Goal: Task Accomplishment & Management: Use online tool/utility

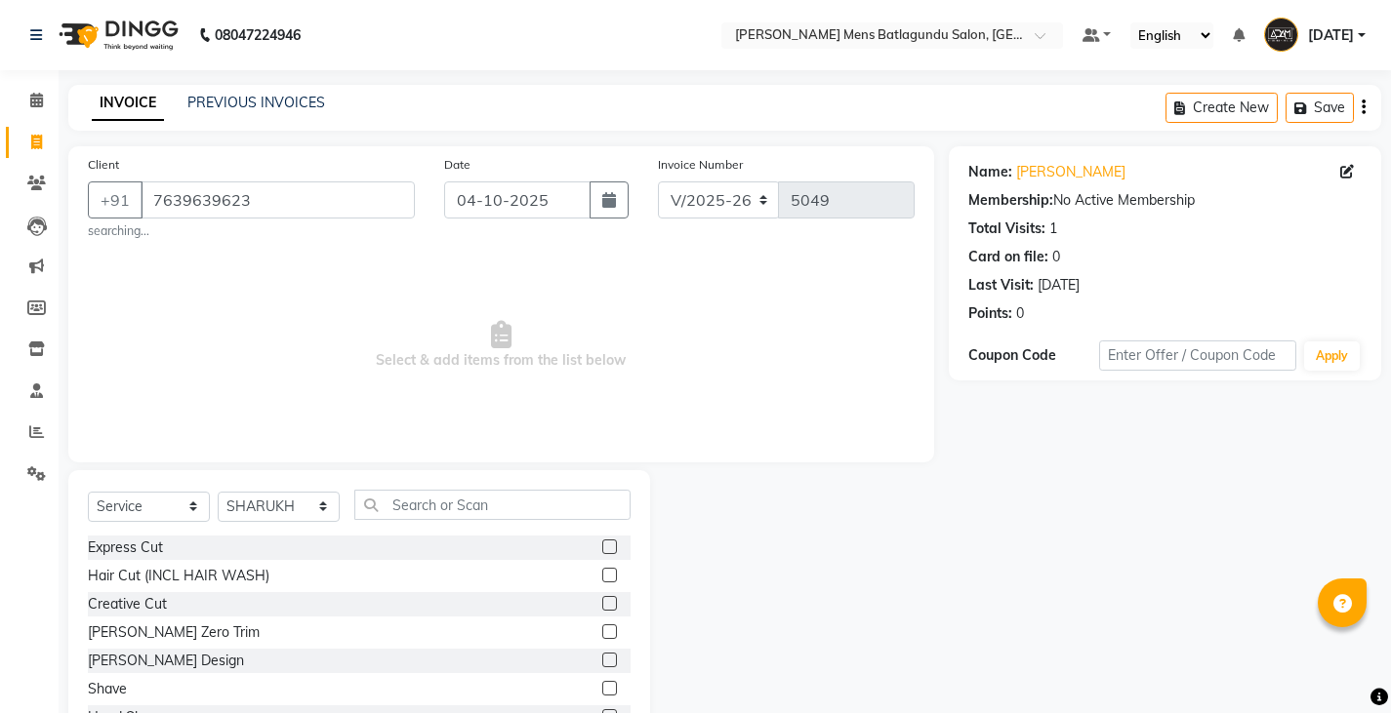
select select "8213"
select select "service"
select select "89703"
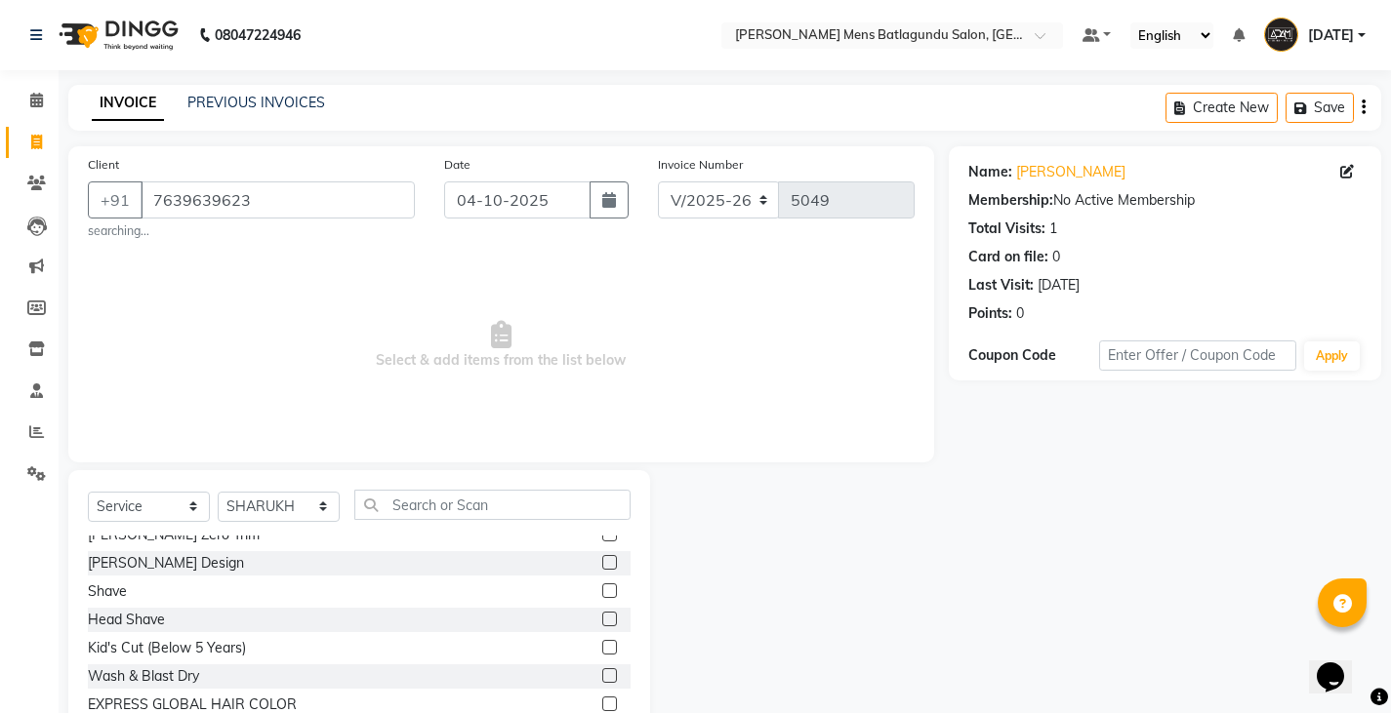
click at [602, 648] on label at bounding box center [609, 647] width 15 height 15
click at [602, 648] on input "checkbox" at bounding box center [608, 648] width 13 height 13
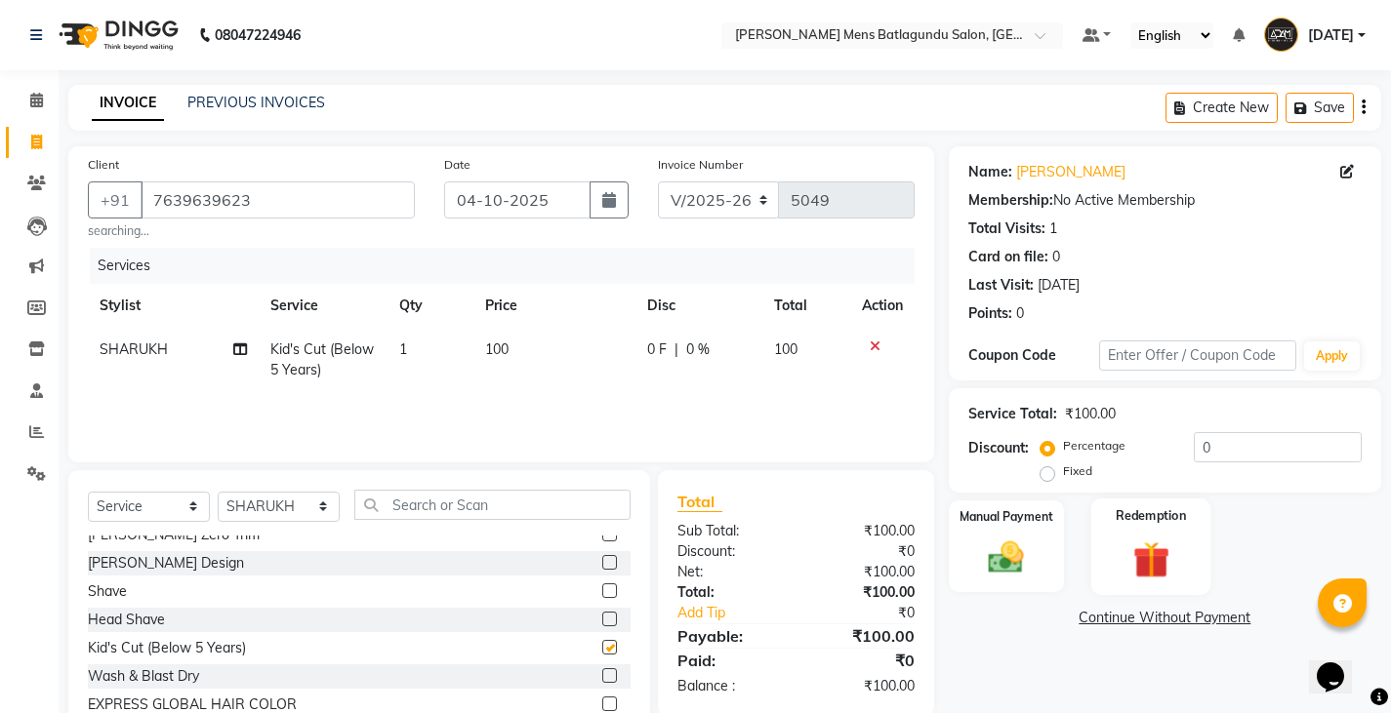
checkbox input "false"
click at [1006, 564] on img at bounding box center [1006, 558] width 60 height 42
click at [1150, 617] on span "CASH" at bounding box center [1148, 619] width 42 height 22
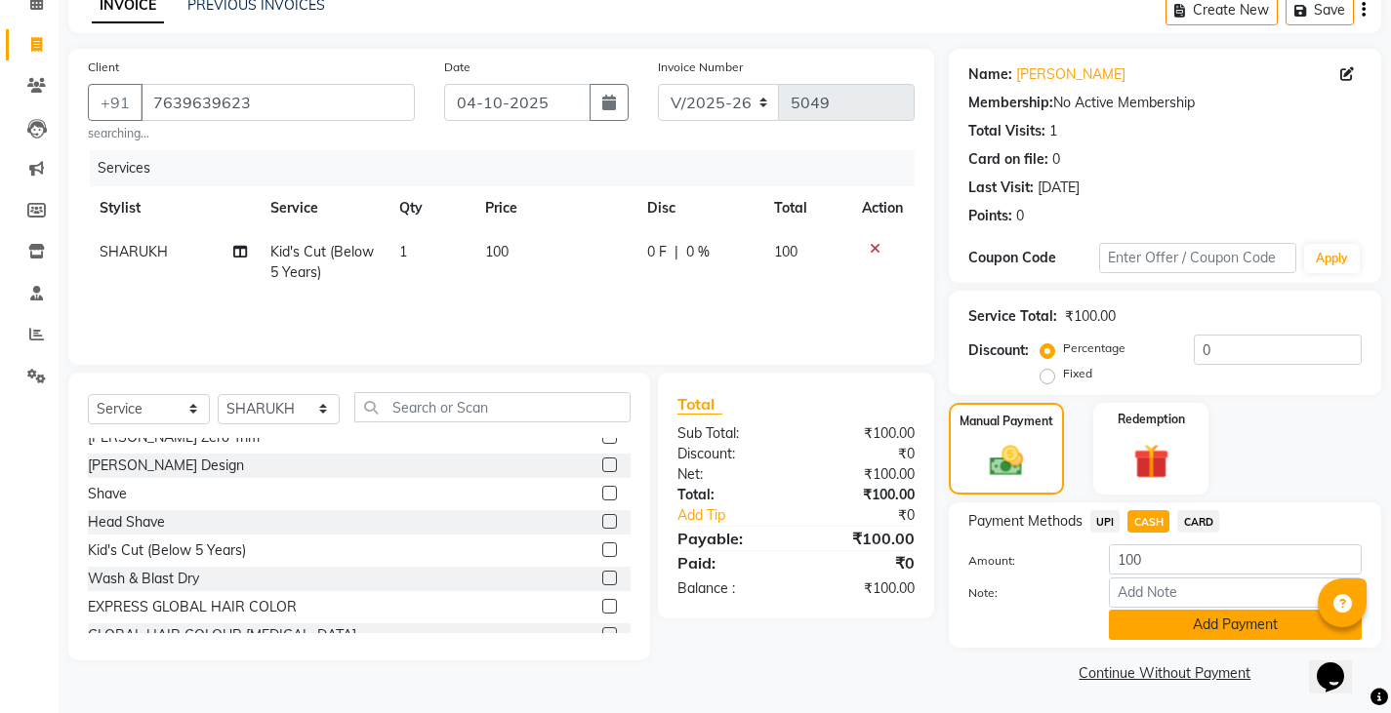
click at [1147, 624] on button "Add Payment" at bounding box center [1235, 625] width 253 height 30
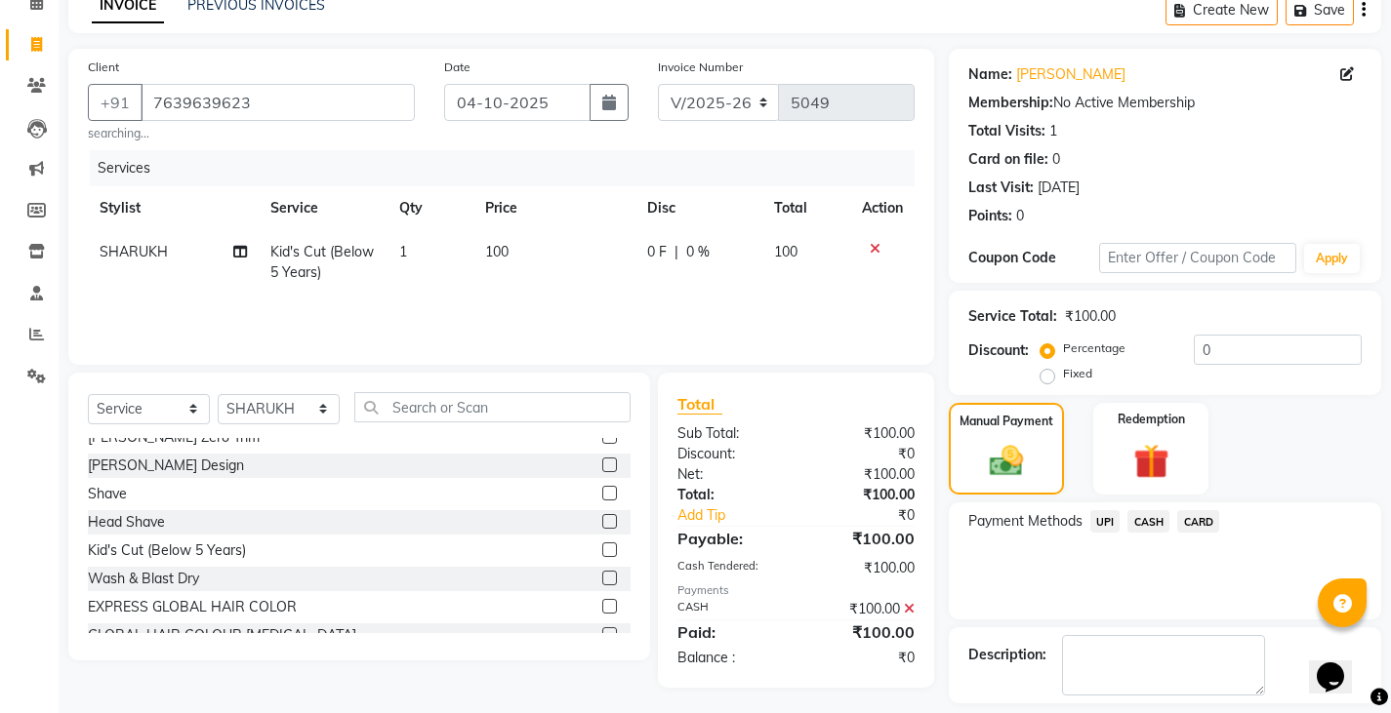
click at [1156, 527] on span "CASH" at bounding box center [1148, 521] width 42 height 22
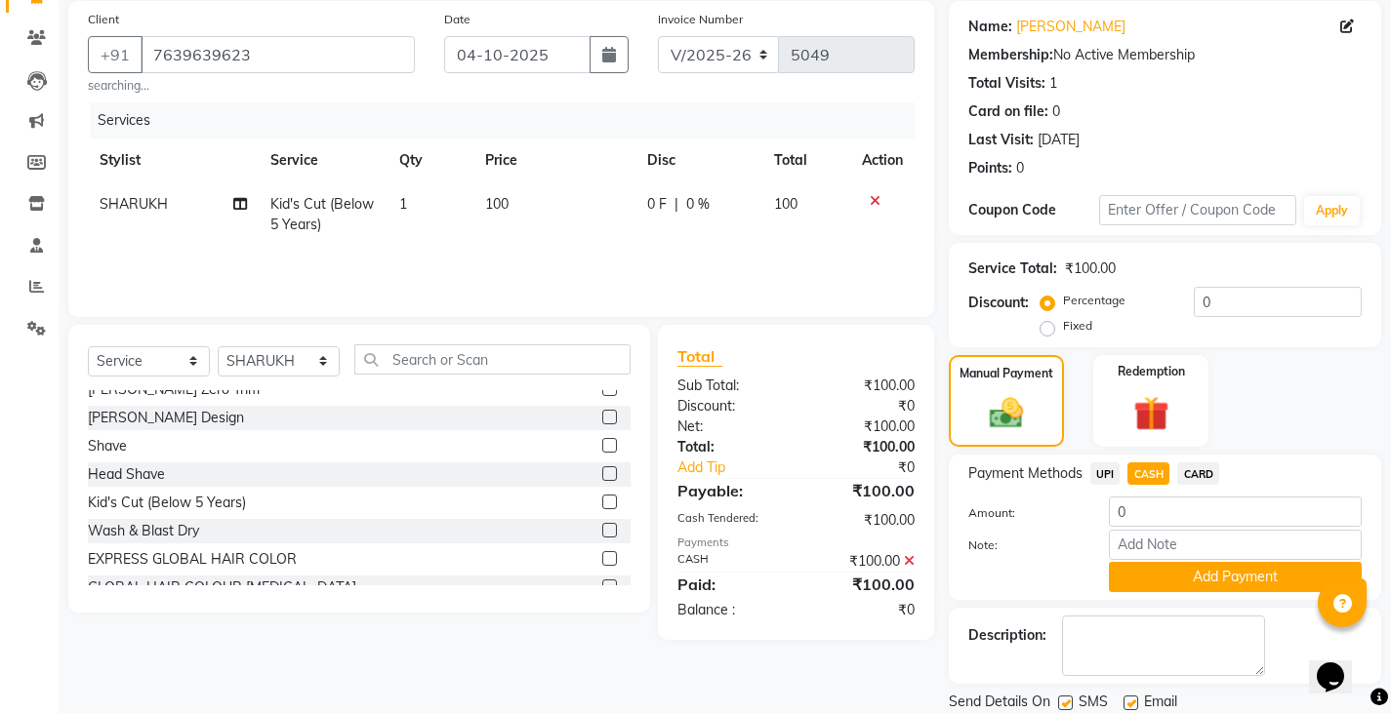
scroll to position [212, 0]
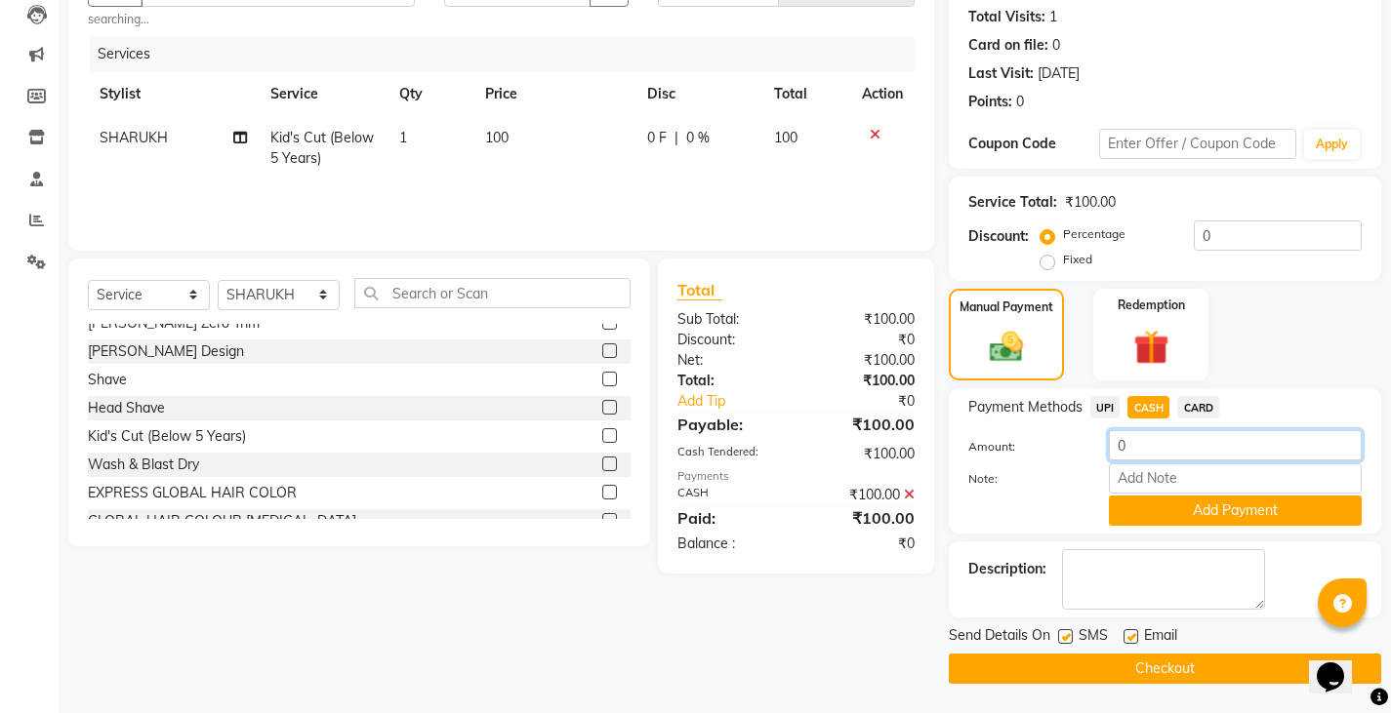
click at [1151, 446] on input "0" at bounding box center [1235, 445] width 253 height 30
click at [1082, 486] on label "Note:" at bounding box center [1023, 479] width 141 height 18
click at [1109, 486] on input "Note:" at bounding box center [1235, 479] width 253 height 30
click at [1138, 407] on span "CASH" at bounding box center [1148, 407] width 42 height 22
click at [1142, 442] on input "0" at bounding box center [1235, 445] width 253 height 30
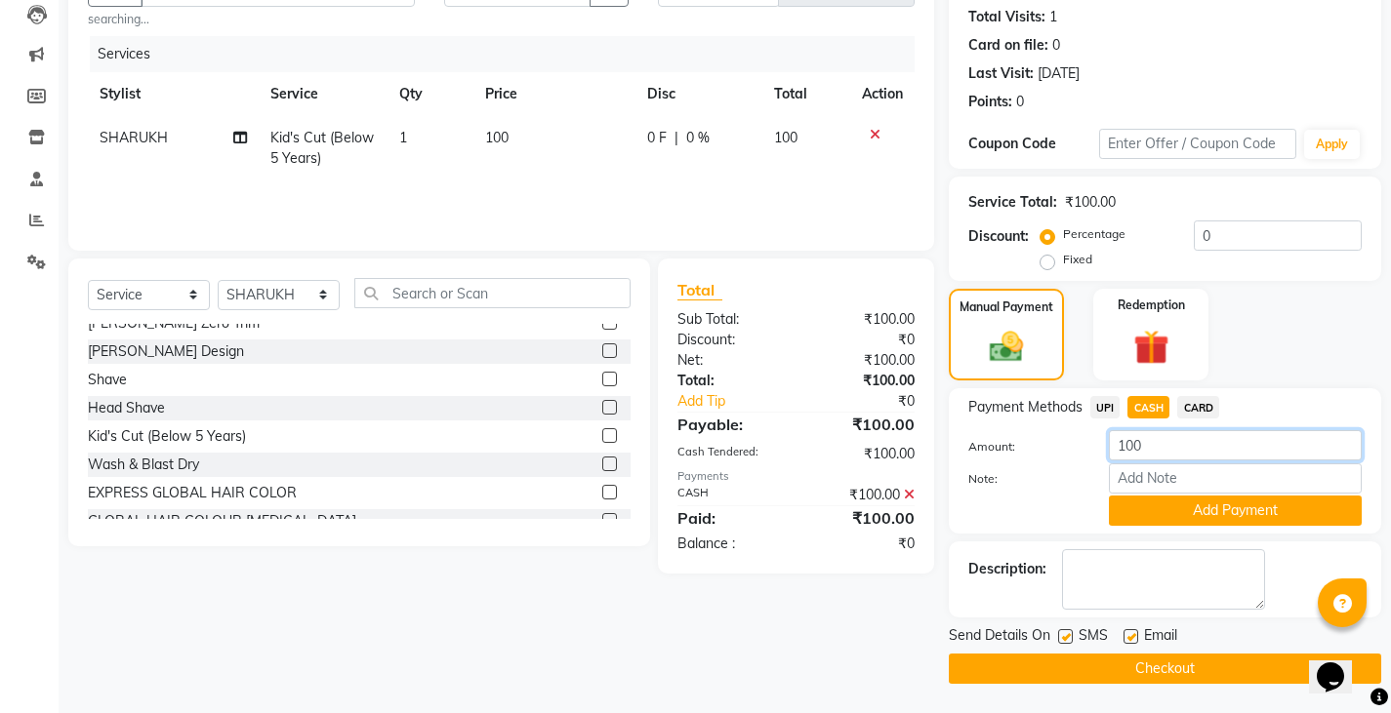
type input "100"
click at [1061, 662] on button "Checkout" at bounding box center [1165, 669] width 432 height 30
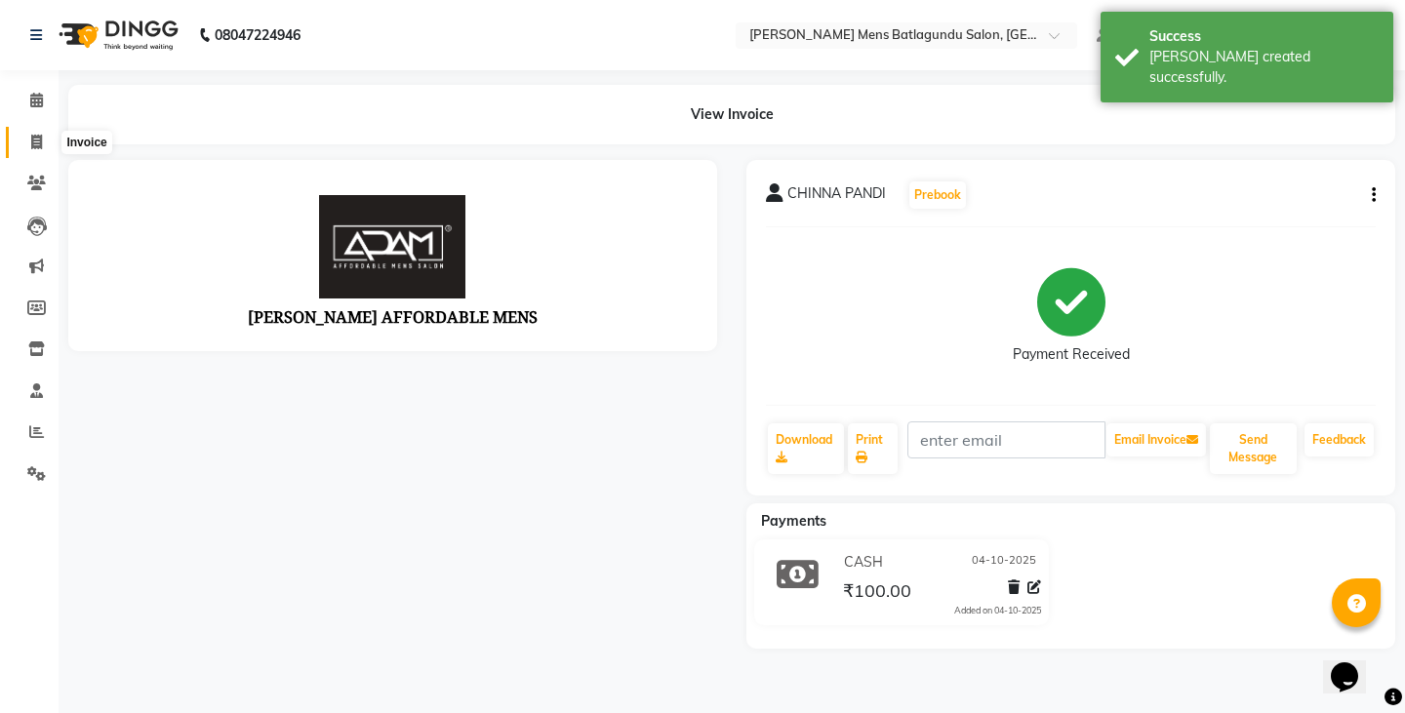
click at [20, 151] on span at bounding box center [37, 143] width 34 height 22
select select "service"
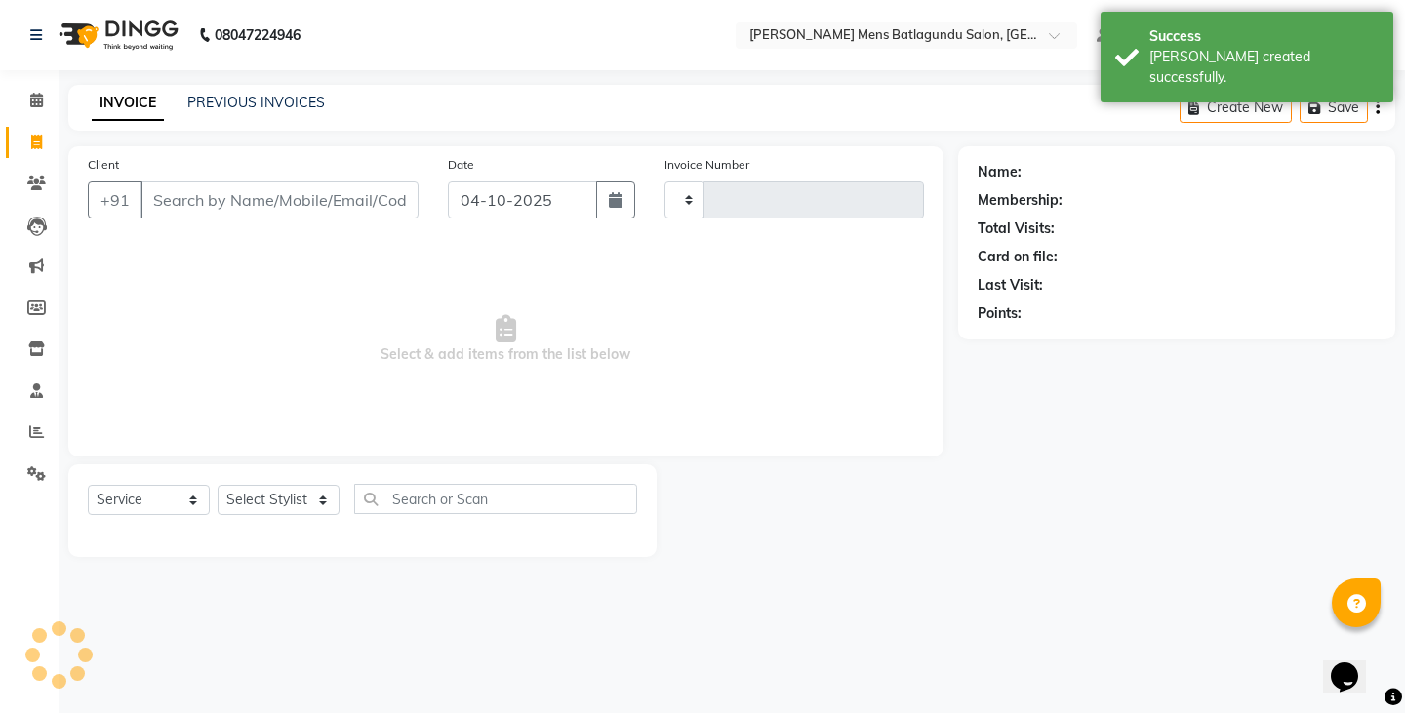
type input "5050"
select select "8213"
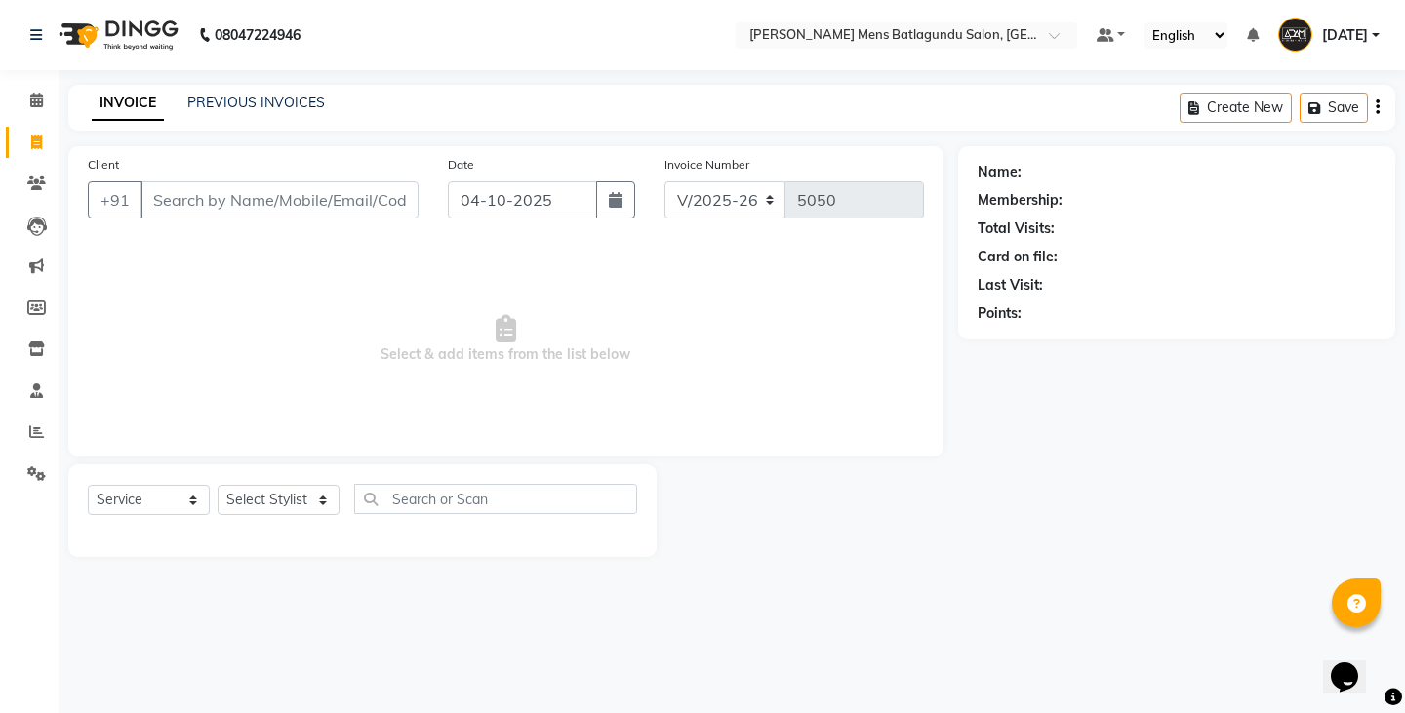
click at [246, 90] on div "INVOICE PREVIOUS INVOICES Create New Save" at bounding box center [731, 108] width 1327 height 46
click at [299, 99] on link "PREVIOUS INVOICES" at bounding box center [256, 103] width 138 height 18
